Goal: Check status

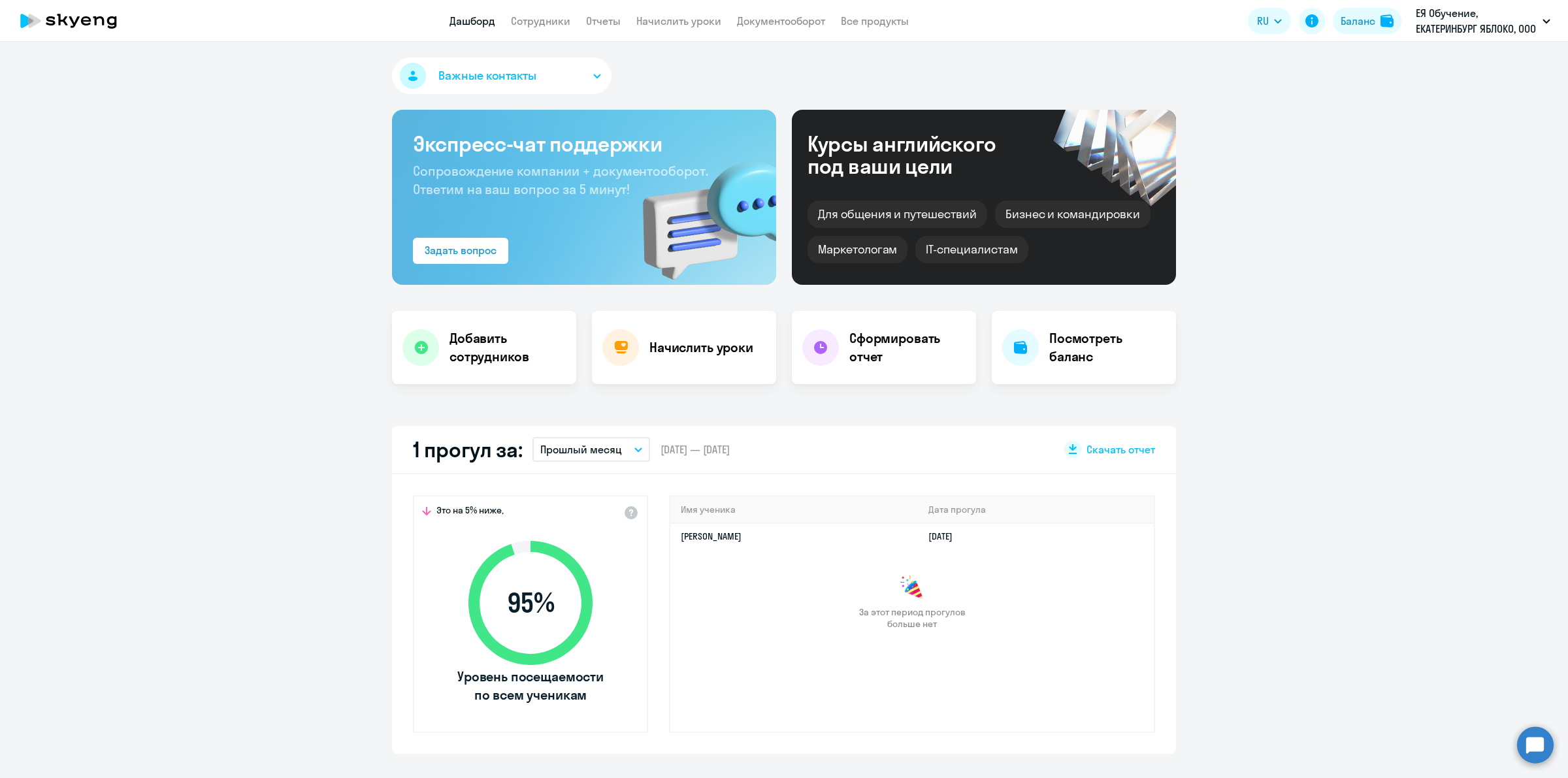
select select "30"
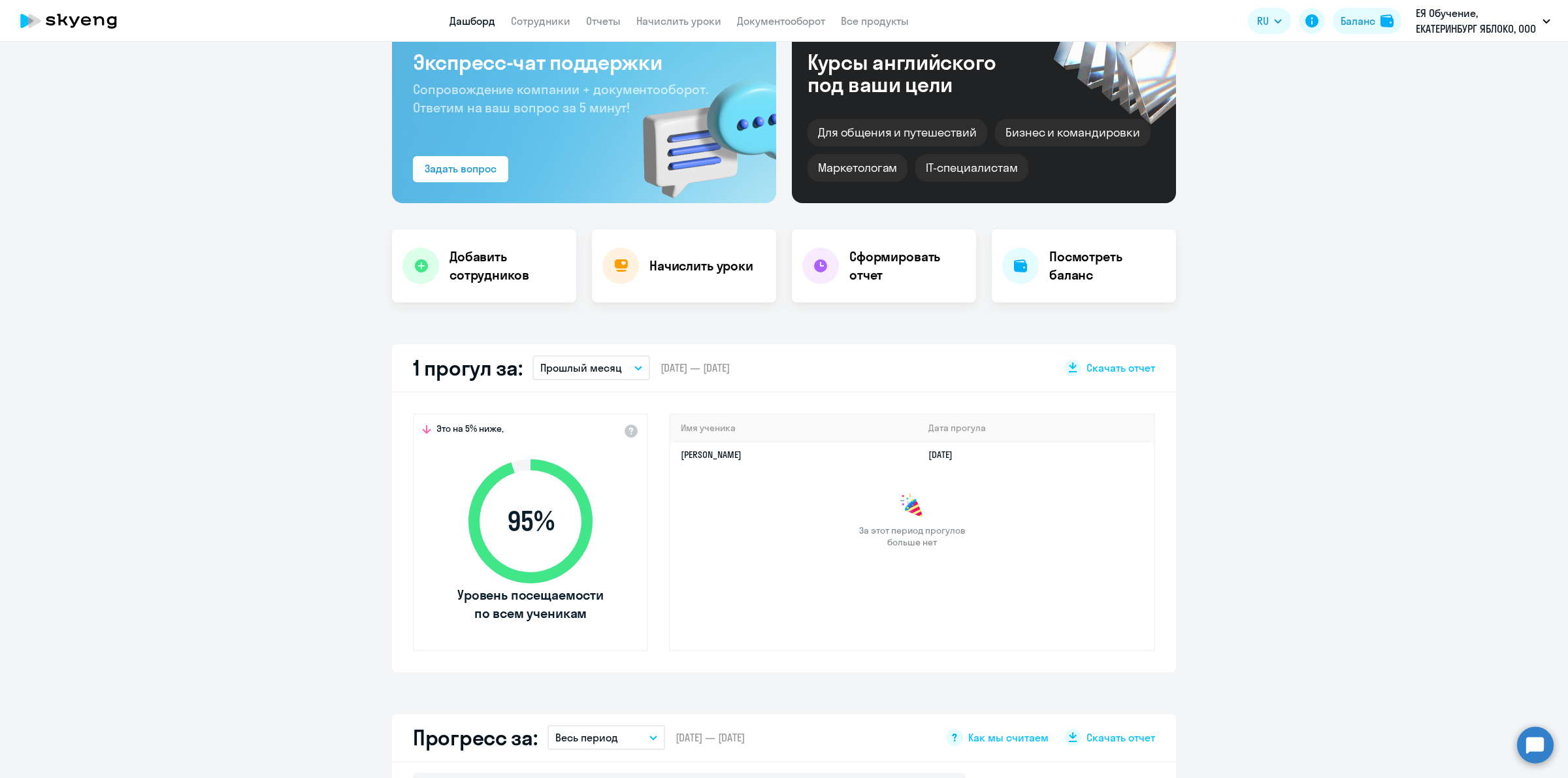
click at [614, 364] on button "Прошлый месяц" at bounding box center [591, 368] width 118 height 25
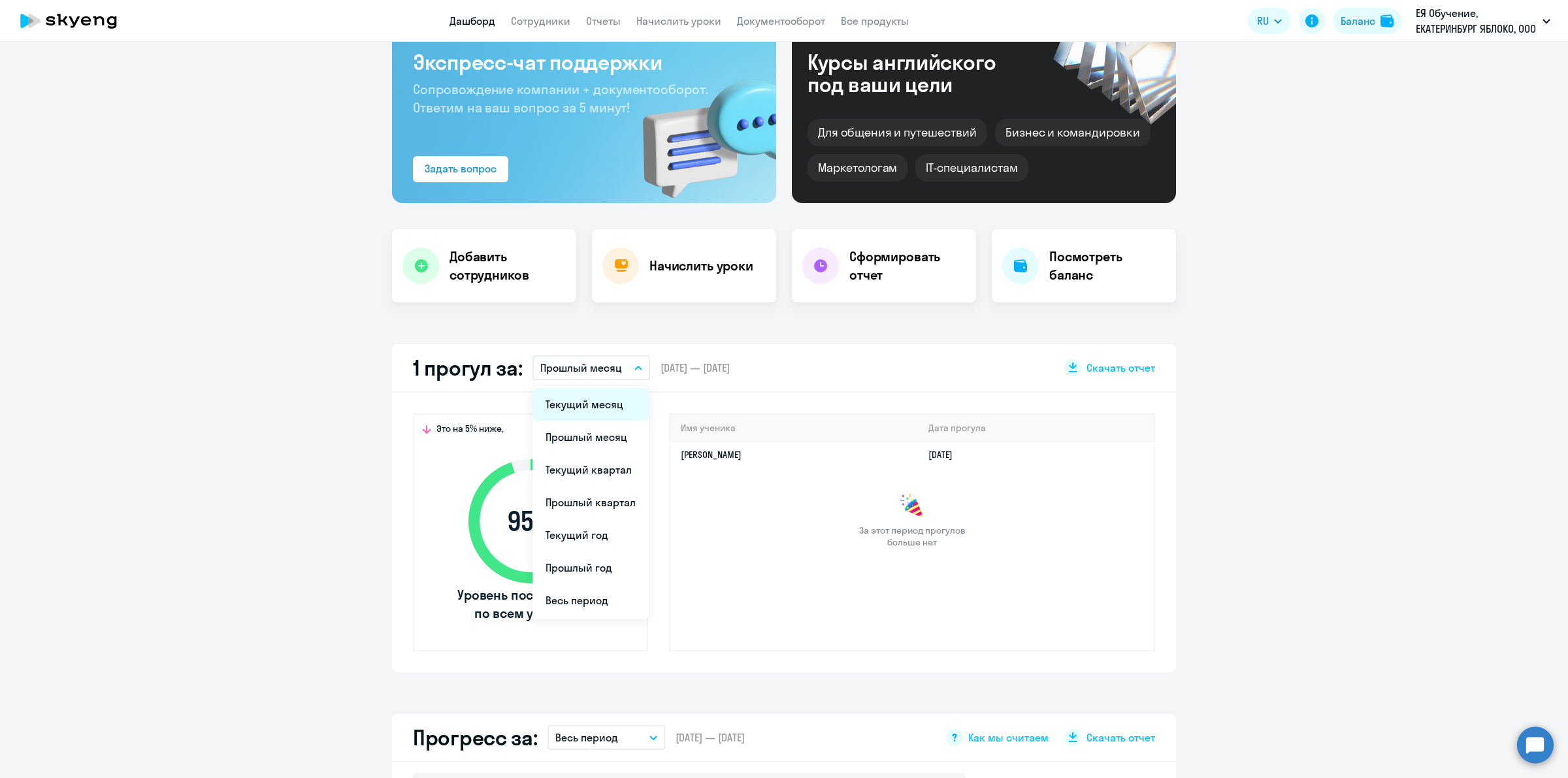
click at [598, 400] on li "Текущий месяц" at bounding box center [590, 404] width 116 height 33
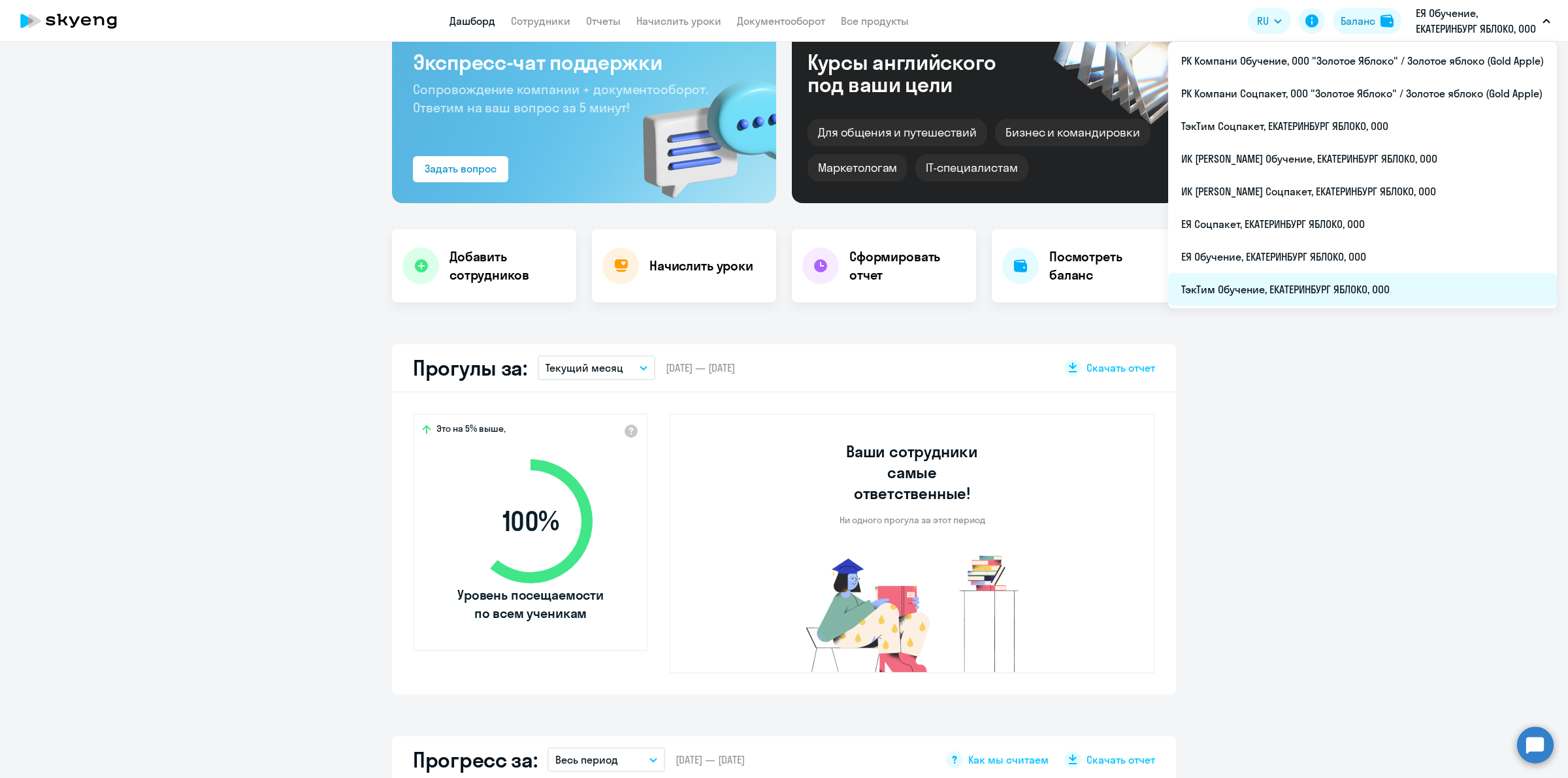
click at [1367, 292] on li "ТэкТим Обучение, ЕКАТЕРИНБУРГ ЯБЛОКО, ООО" at bounding box center [1362, 289] width 388 height 33
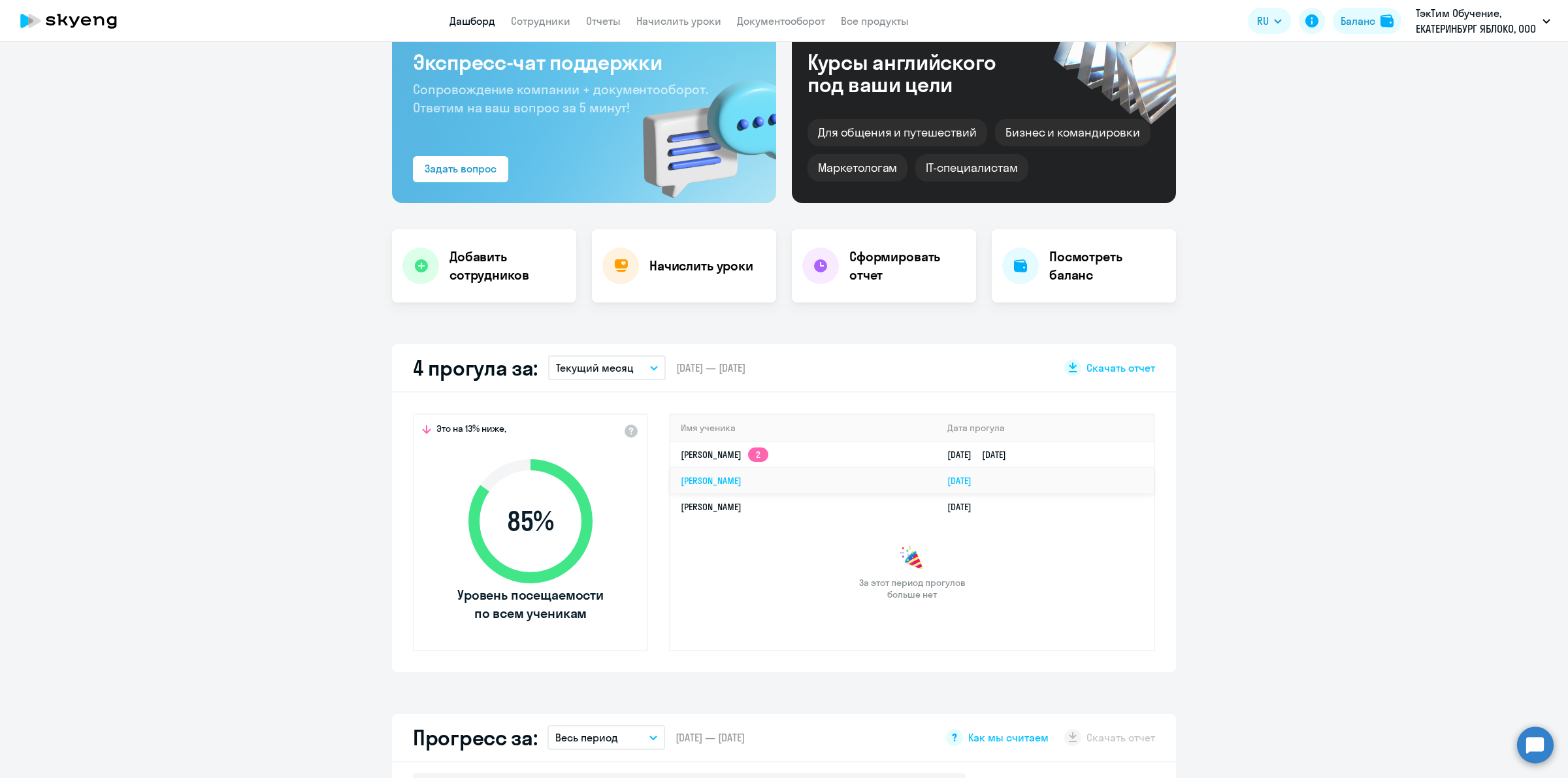
select select "30"
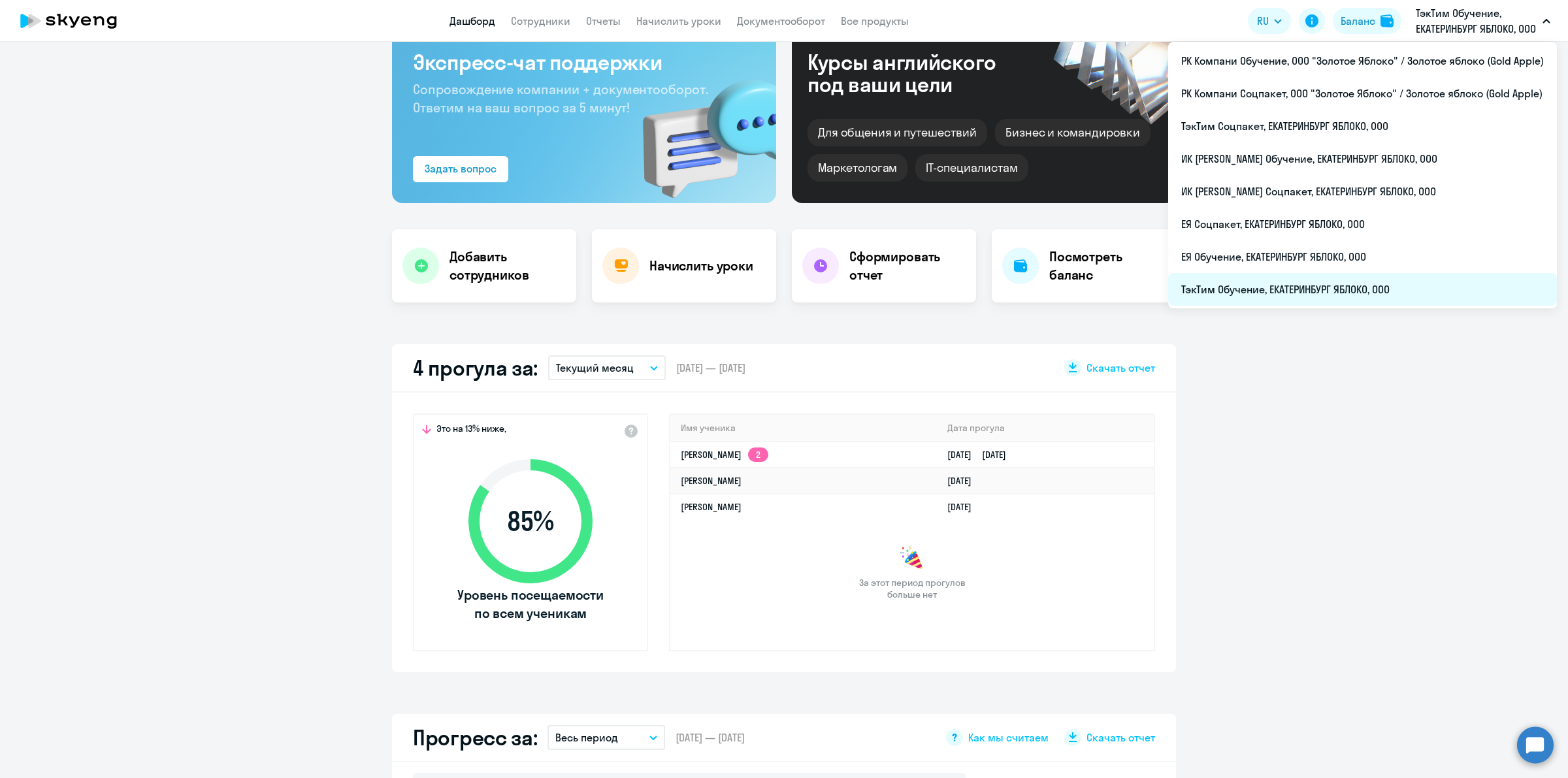
click at [1393, 276] on li "ТэкТим Обучение, ЕКАТЕРИНБУРГ ЯБЛОКО, ООО" at bounding box center [1362, 289] width 388 height 33
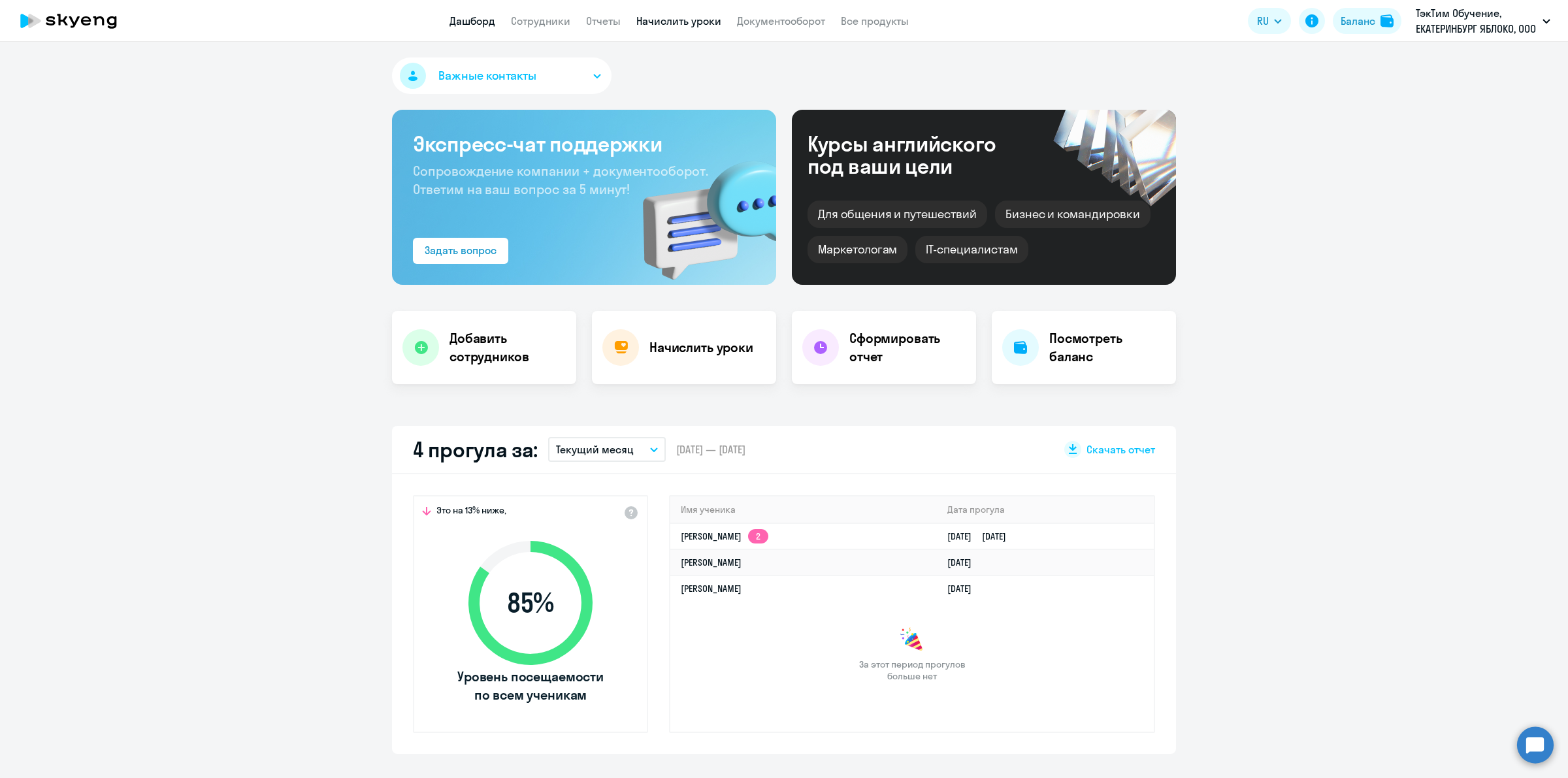
select select "30"
